Goal: Register for event/course

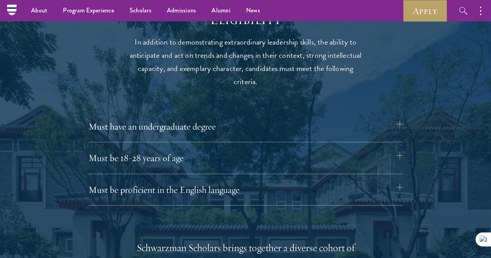
scroll to position [997, 0]
click at [400, 118] on button "Must have an undergraduate degree" at bounding box center [249, 127] width 314 height 19
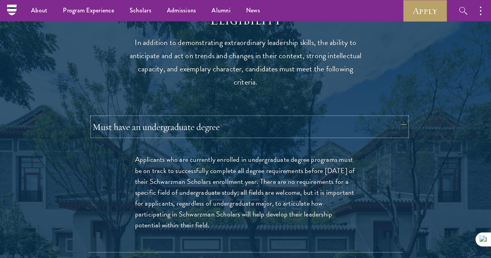
click at [400, 118] on button "Must have an undergraduate degree" at bounding box center [249, 127] width 314 height 19
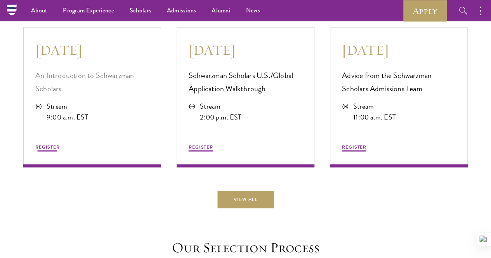
scroll to position [2062, 0]
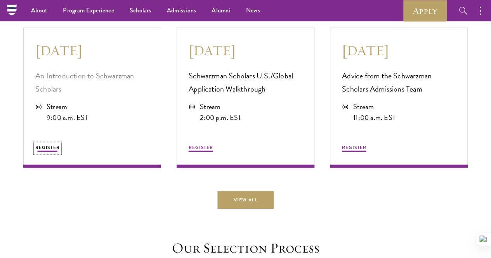
click at [60, 151] on span "REGISTER" at bounding box center [47, 147] width 24 height 7
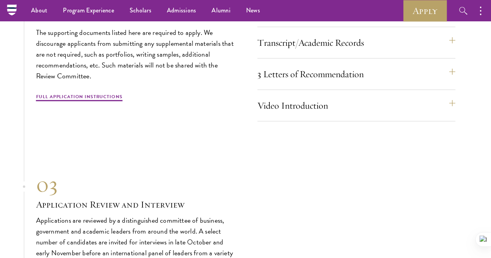
scroll to position [2604, 0]
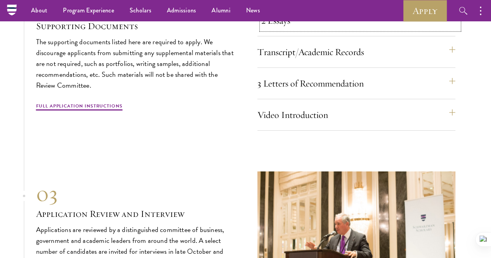
click at [453, 30] on button "2 Essays" at bounding box center [360, 20] width 198 height 19
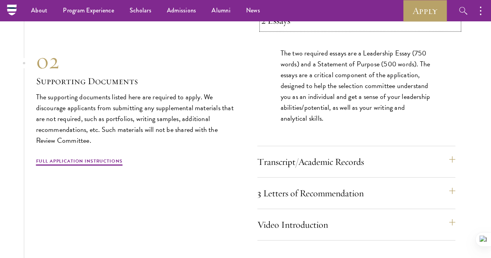
click at [453, 30] on button "2 Essays" at bounding box center [360, 20] width 198 height 19
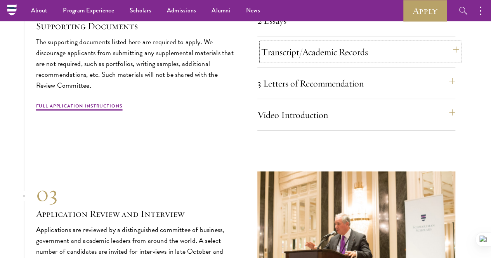
click at [450, 61] on button "Transcript/Academic Records" at bounding box center [360, 52] width 198 height 19
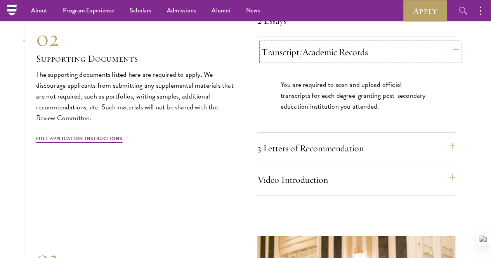
click at [450, 61] on button "Transcript/Academic Records" at bounding box center [360, 52] width 198 height 19
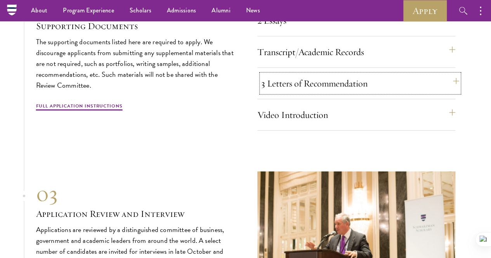
click at [448, 93] on button "3 Letters of Recommendation" at bounding box center [360, 83] width 198 height 19
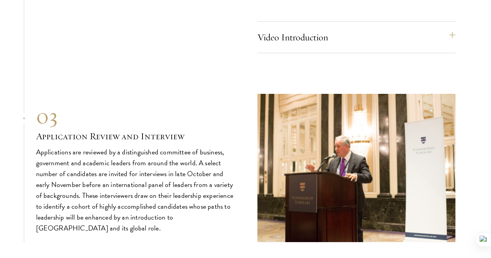
scroll to position [2769, 0]
click at [446, 46] on button "Video Introduction" at bounding box center [360, 37] width 198 height 19
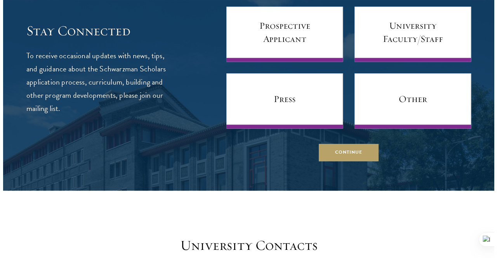
scroll to position [3298, 0]
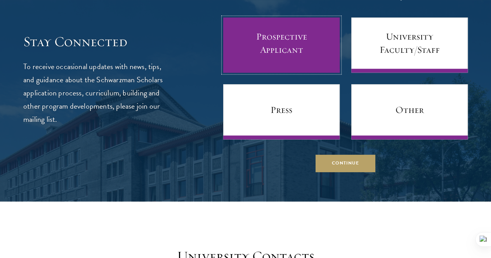
click at [271, 73] on link "Prospective Applicant" at bounding box center [281, 44] width 116 height 55
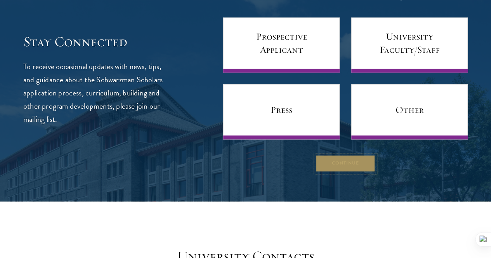
click at [351, 172] on button "Continue" at bounding box center [346, 163] width 60 height 17
